Goal: Register for event/course

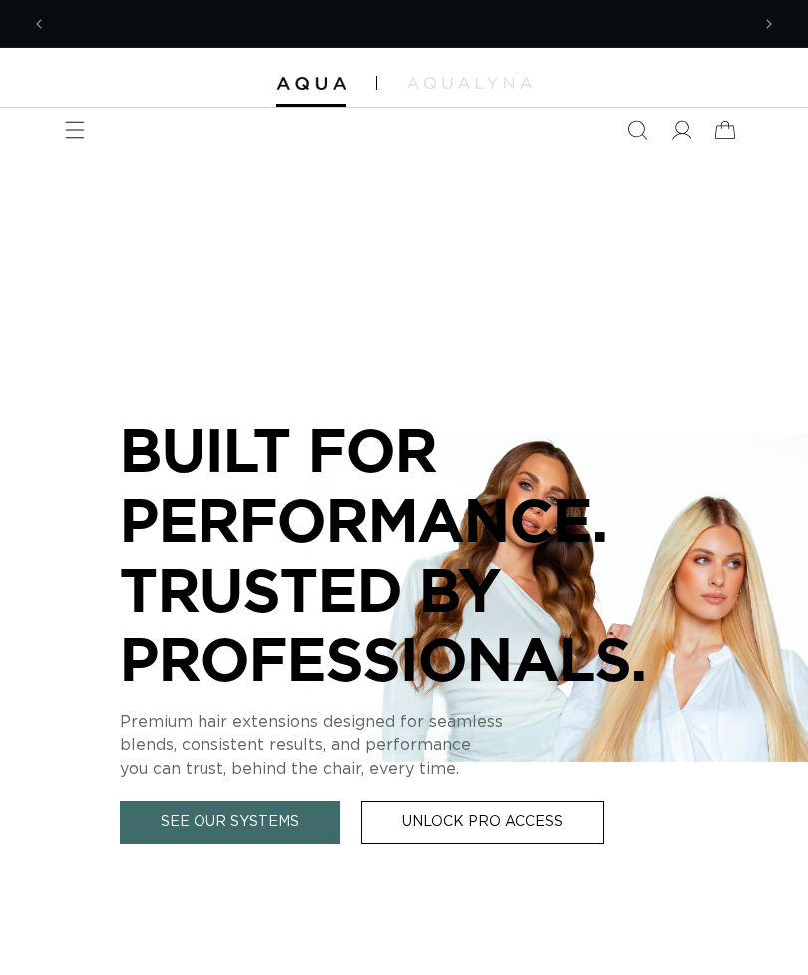
click at [80, 131] on icon "Menu" at bounding box center [75, 130] width 20 height 20
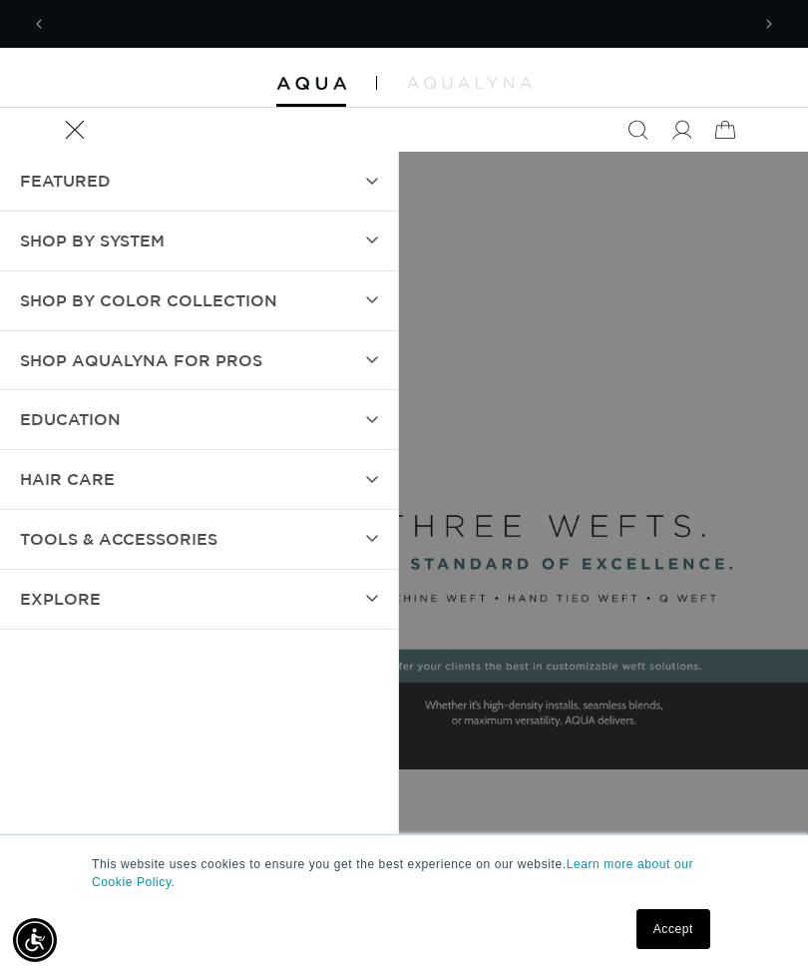
scroll to position [0, 1405]
click at [369, 405] on summary "EDUCATION" at bounding box center [199, 419] width 398 height 59
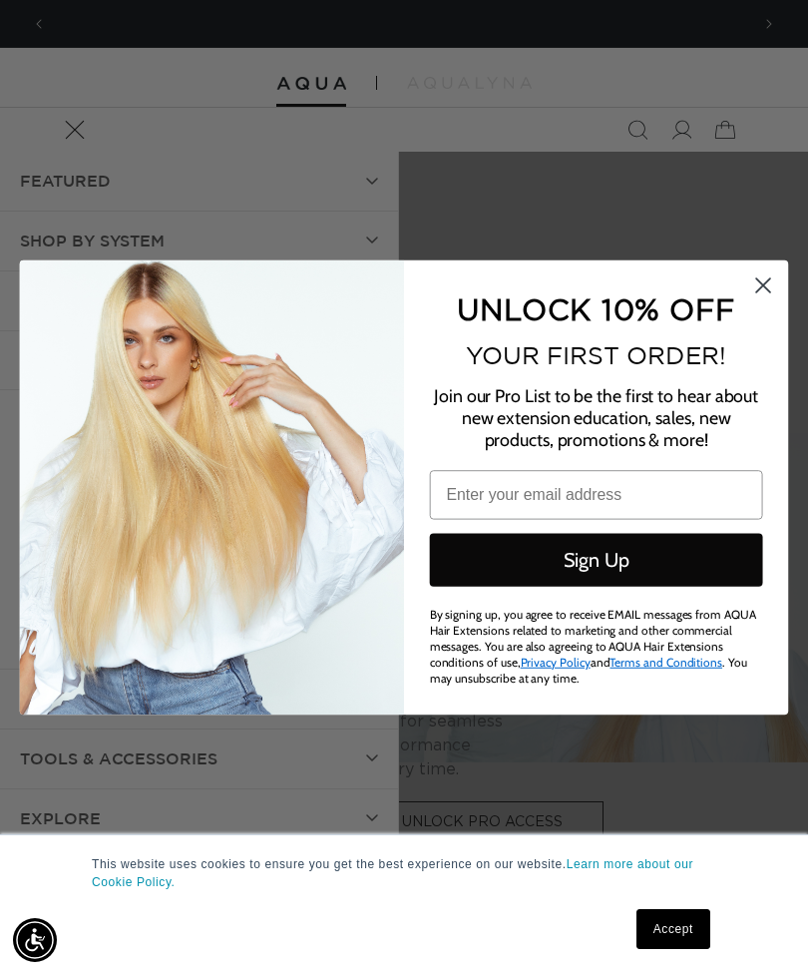
scroll to position [0, 702]
click at [770, 278] on icon "Close dialog" at bounding box center [763, 285] width 14 height 14
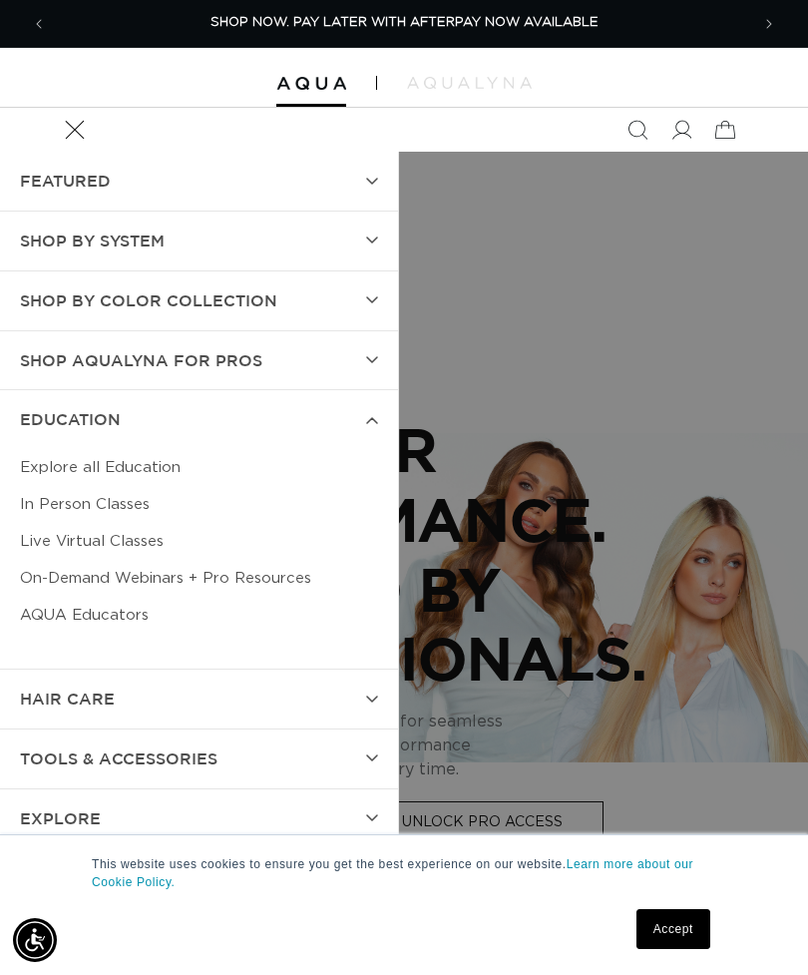
click at [144, 535] on link "Live Virtual Classes" at bounding box center [199, 541] width 358 height 37
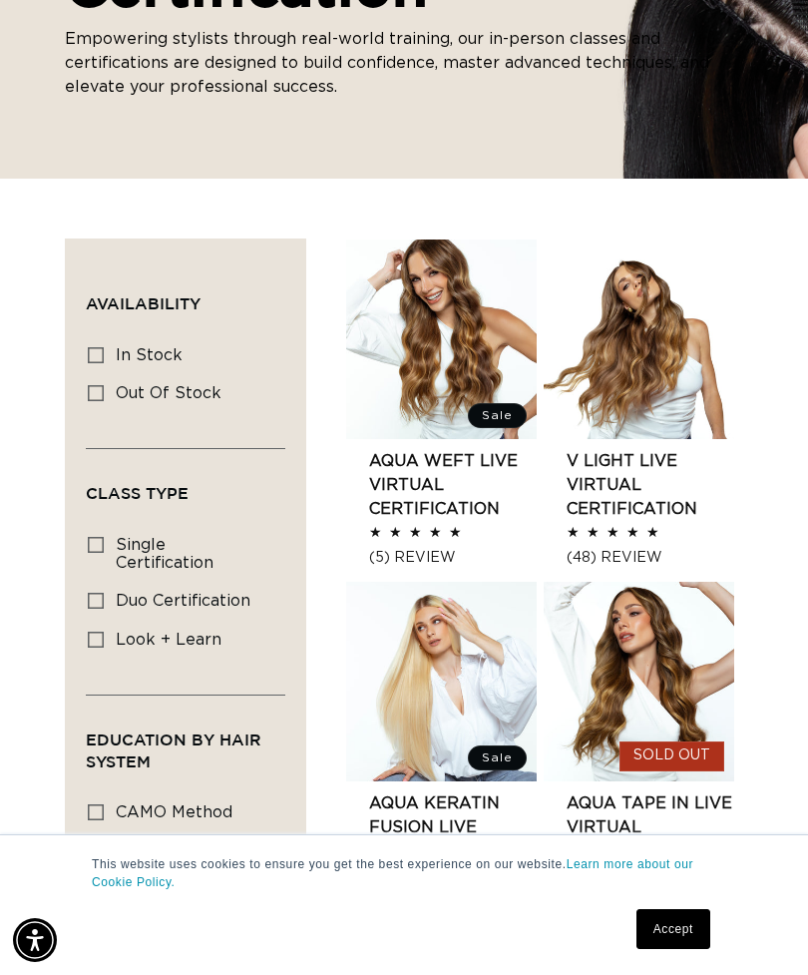
scroll to position [340, 0]
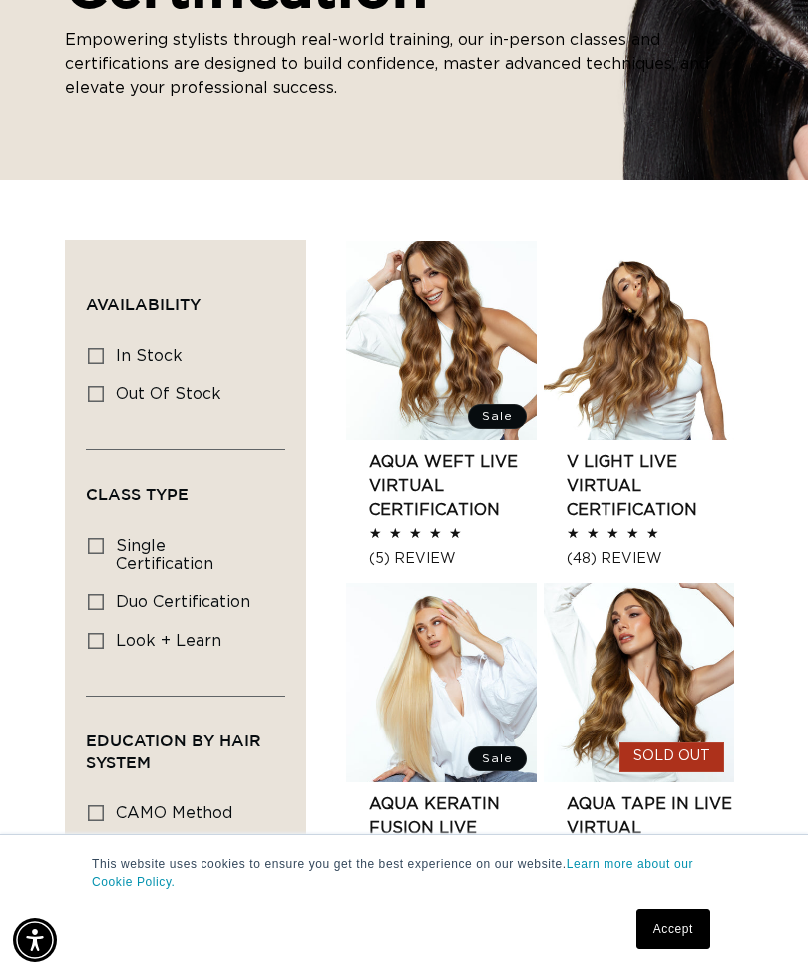
click at [628, 476] on link "V Light Live Virtual Certification" at bounding box center [651, 486] width 168 height 72
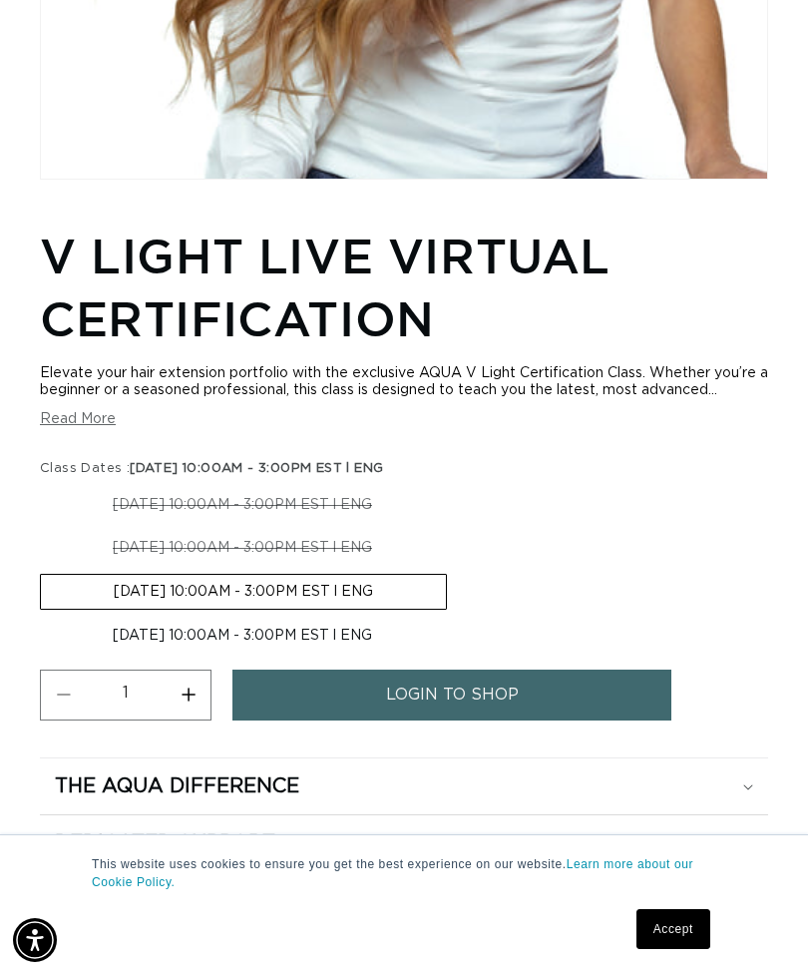
scroll to position [0, 1405]
